Goal: Task Accomplishment & Management: Manage account settings

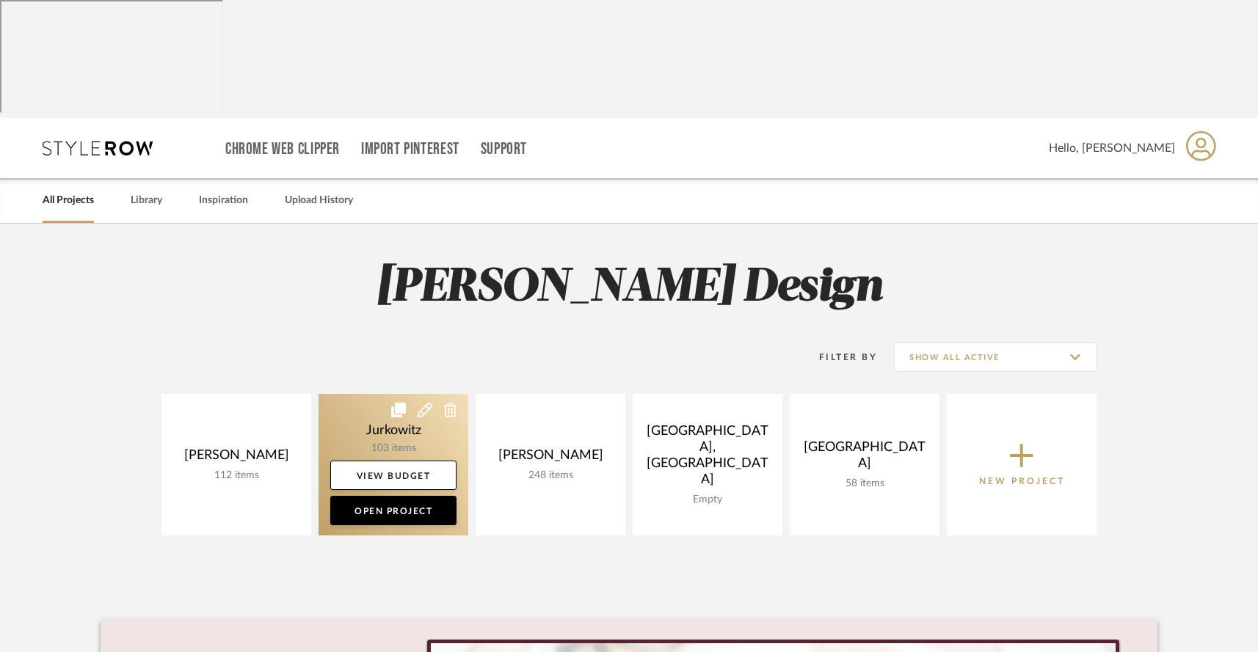
click at [363, 394] on link at bounding box center [393, 465] width 150 height 142
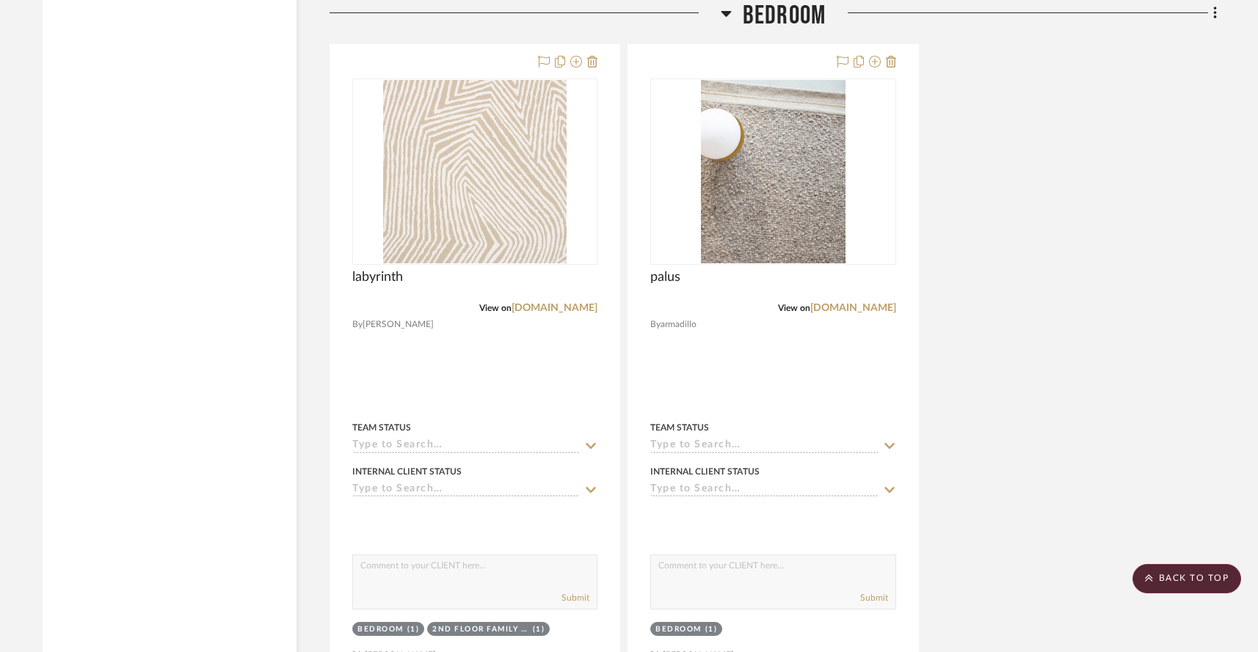
scroll to position [4664, 0]
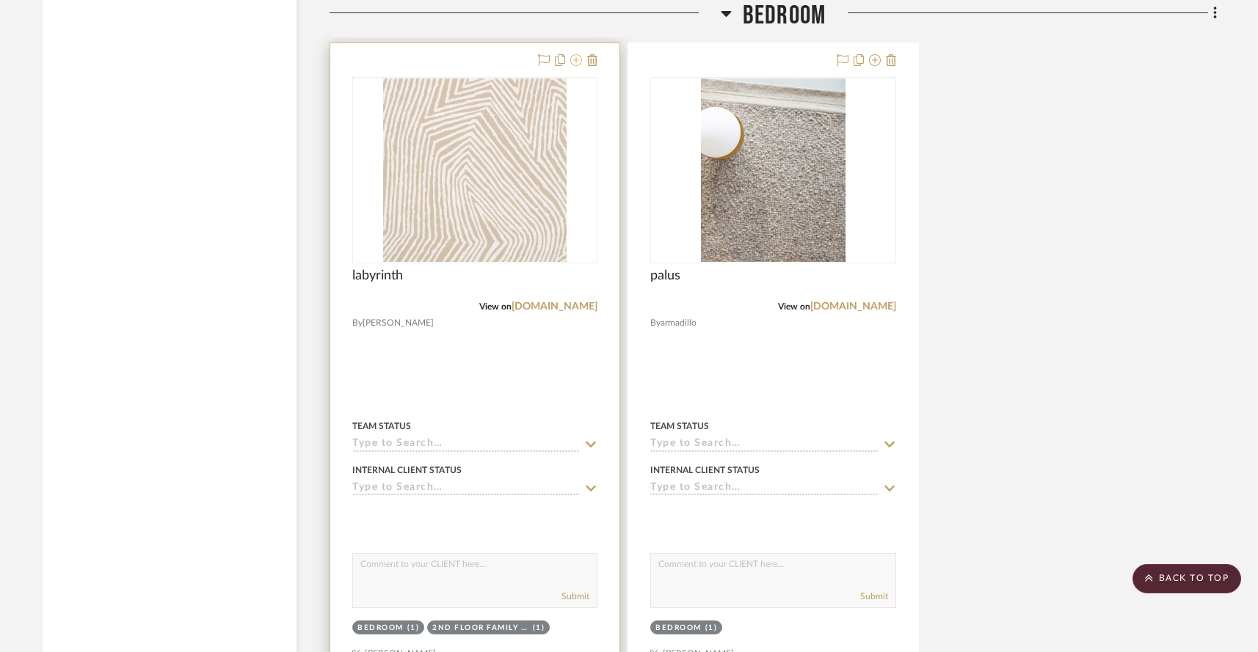
click at [573, 66] on icon at bounding box center [576, 60] width 12 height 12
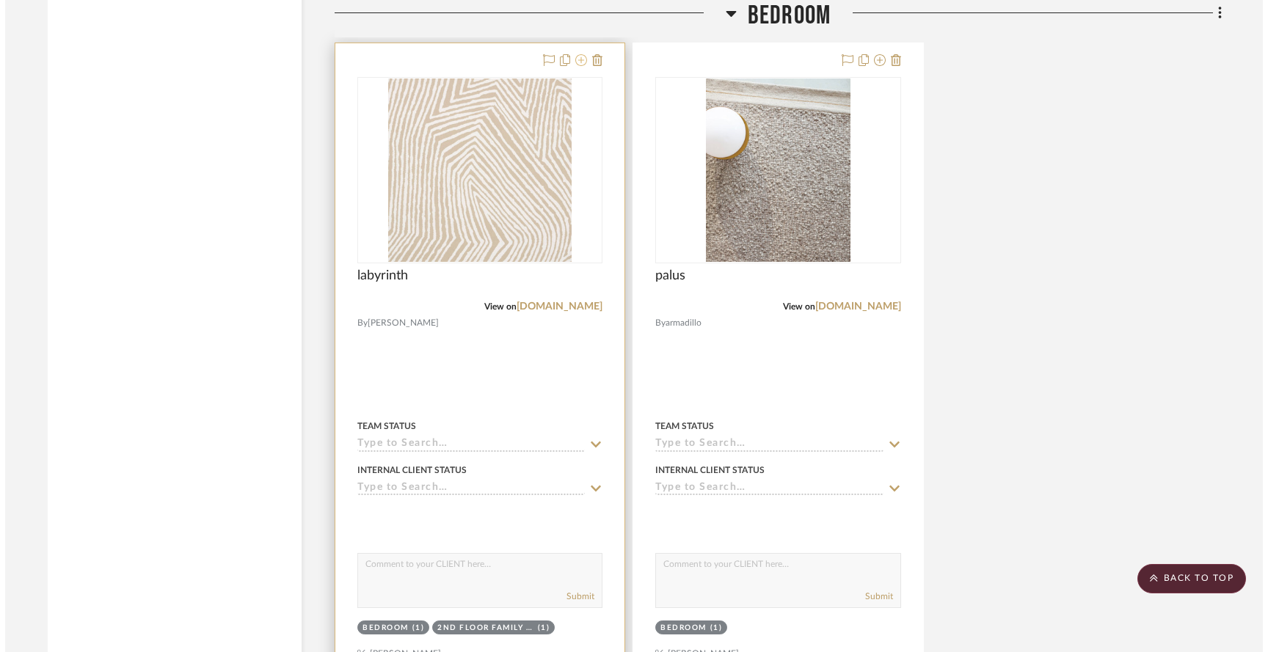
scroll to position [0, 0]
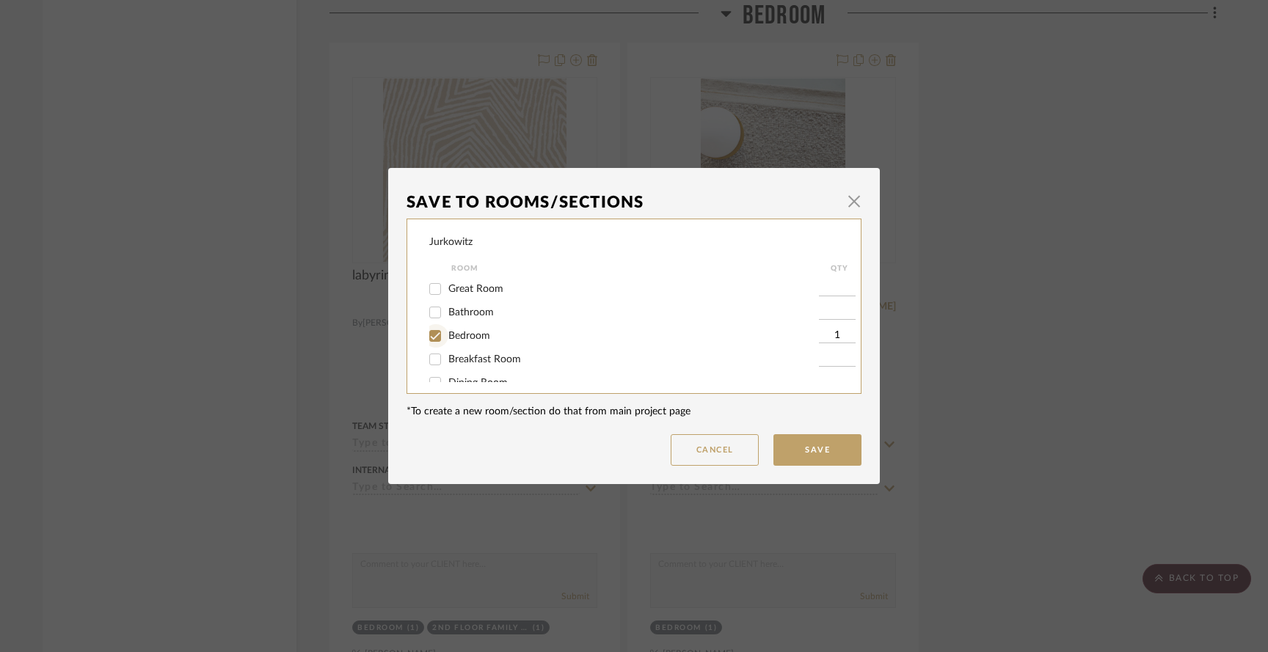
click at [423, 340] on input "Bedroom" at bounding box center [434, 335] width 23 height 23
checkbox input "false"
click at [846, 200] on span "button" at bounding box center [854, 200] width 29 height 29
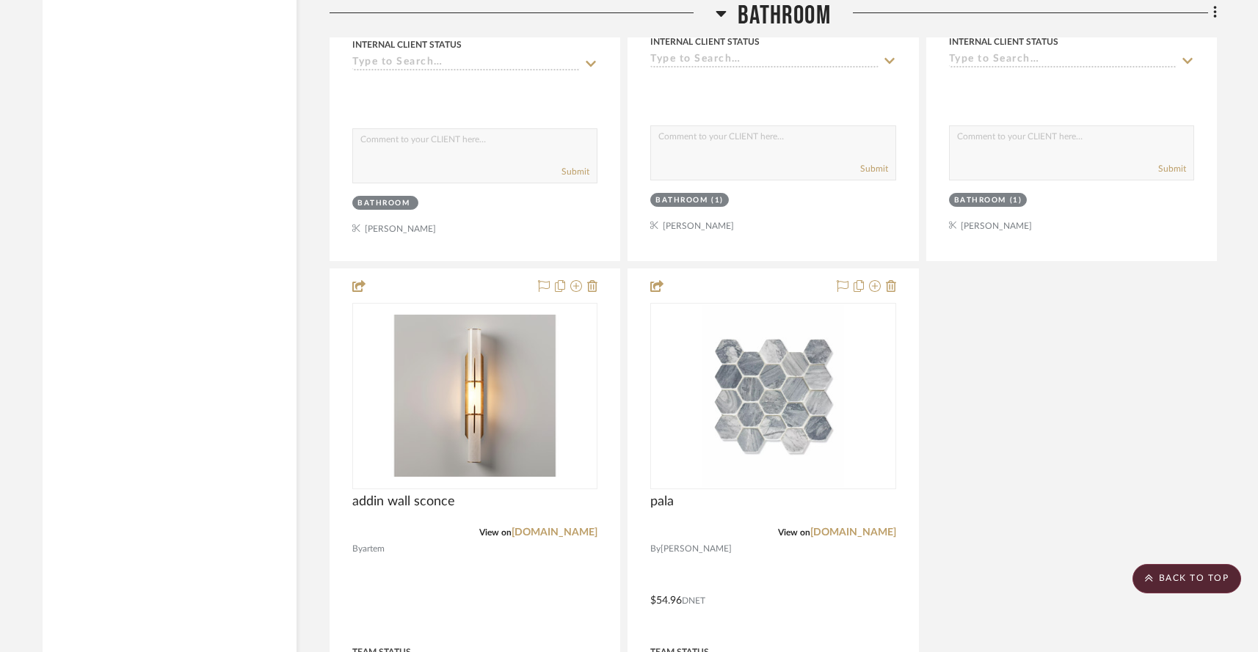
scroll to position [3564, 0]
